Goal: Task Accomplishment & Management: Use online tool/utility

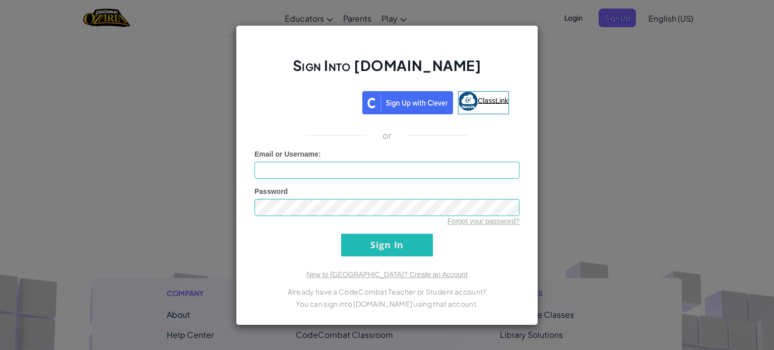
click at [492, 104] on span "ClassLink" at bounding box center [493, 100] width 31 height 8
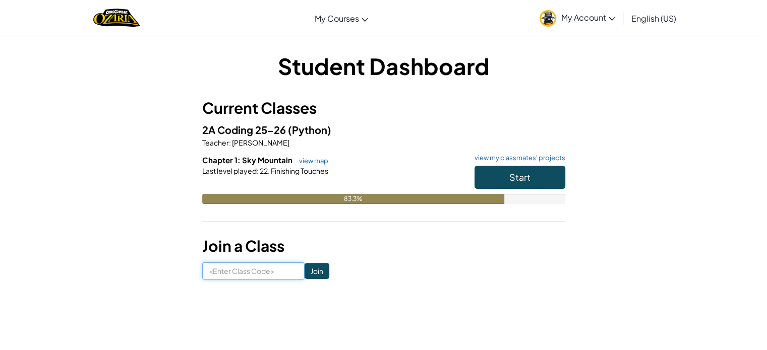
click at [268, 272] on input at bounding box center [253, 271] width 102 height 17
type input "NoseCakeStone"
click at [304, 273] on input "Join" at bounding box center [316, 271] width 25 height 16
click at [535, 173] on button "Start" at bounding box center [519, 177] width 91 height 23
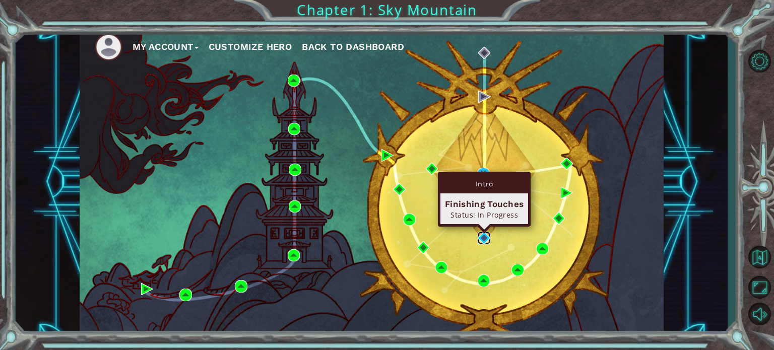
click at [484, 237] on img at bounding box center [484, 238] width 12 height 12
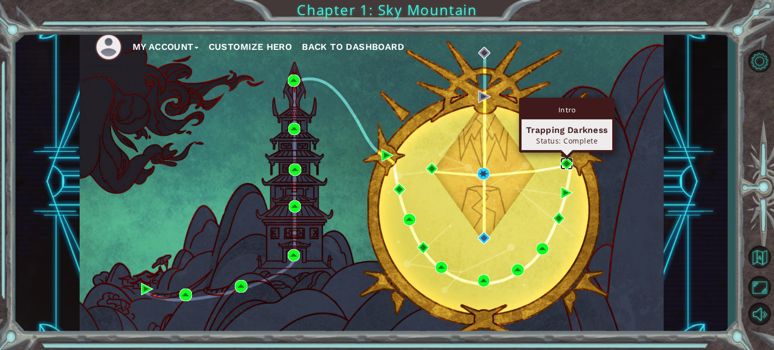
click at [564, 164] on img at bounding box center [567, 164] width 12 height 12
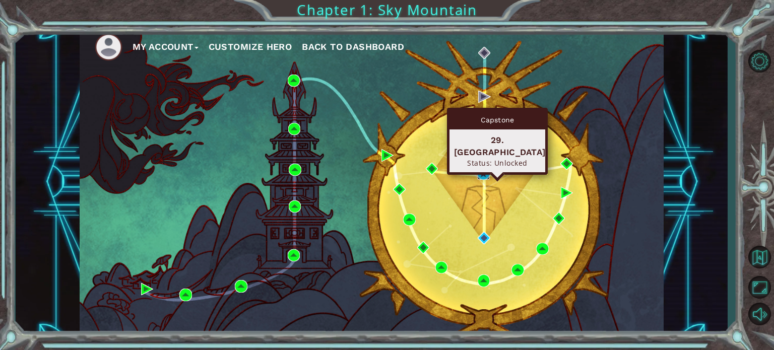
click at [484, 173] on img at bounding box center [483, 174] width 12 height 12
